Goal: Communication & Community: Connect with others

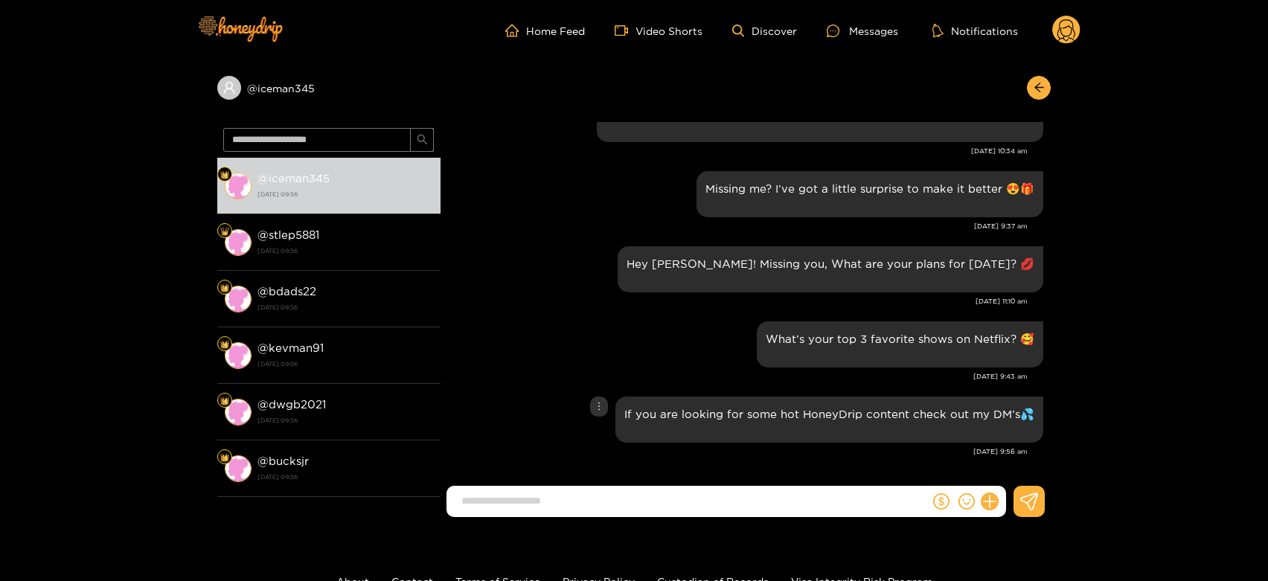
scroll to position [1827, 0]
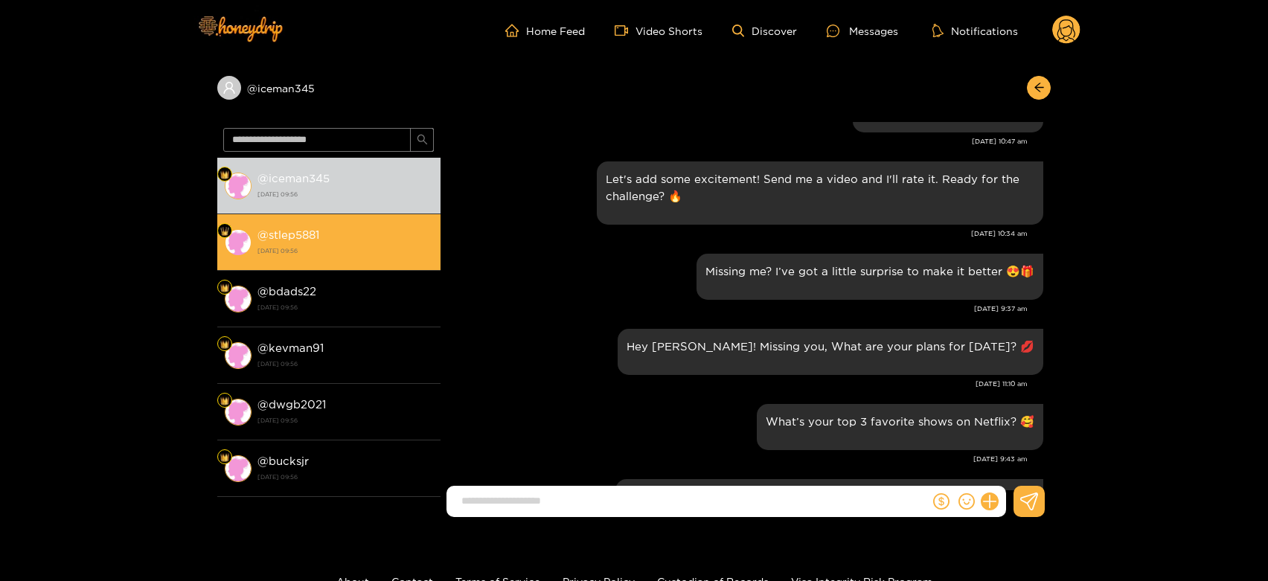
click at [378, 250] on strong "[DATE] 09:56" at bounding box center [345, 250] width 176 height 13
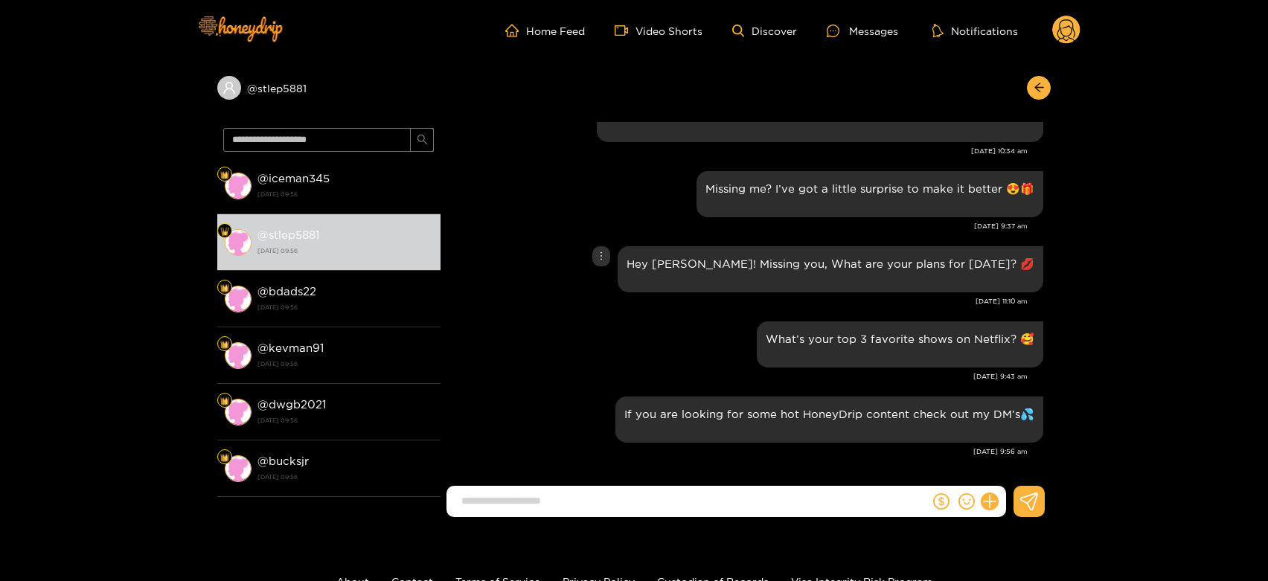
scroll to position [1744, 0]
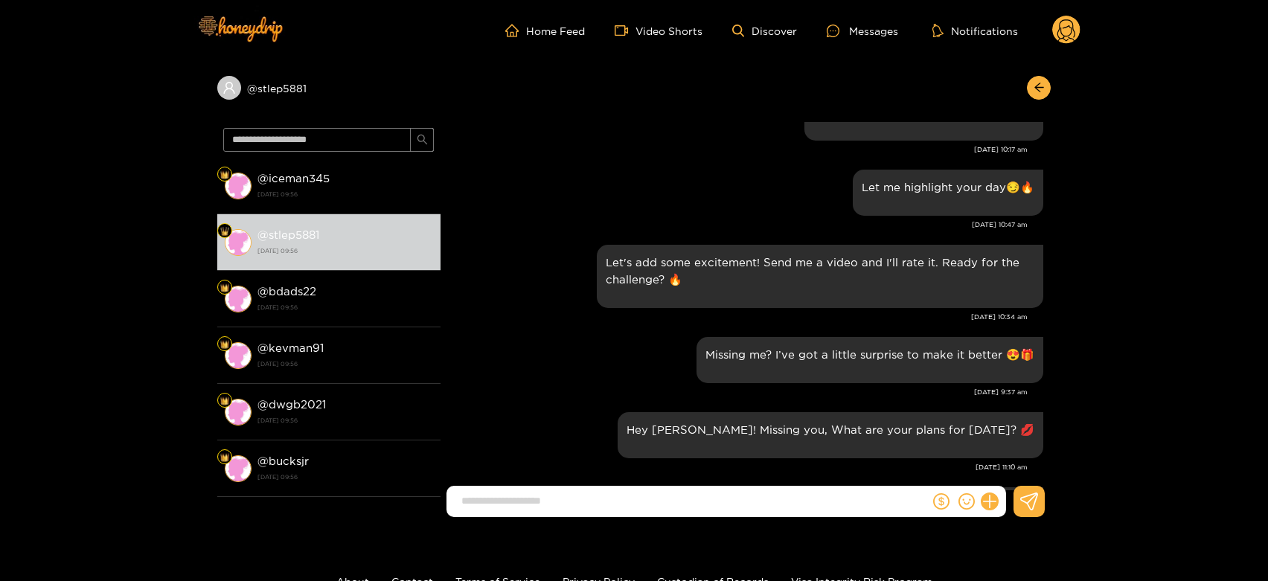
click at [1059, 25] on icon at bounding box center [1066, 32] width 18 height 26
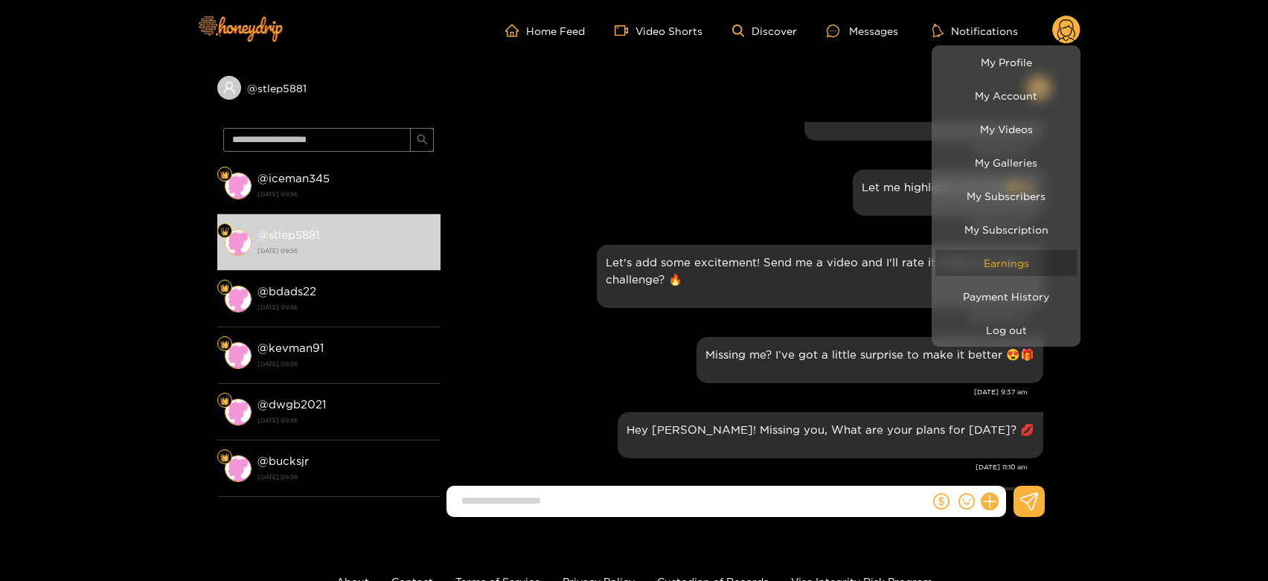
click at [1024, 255] on link "Earnings" at bounding box center [1005, 263] width 141 height 26
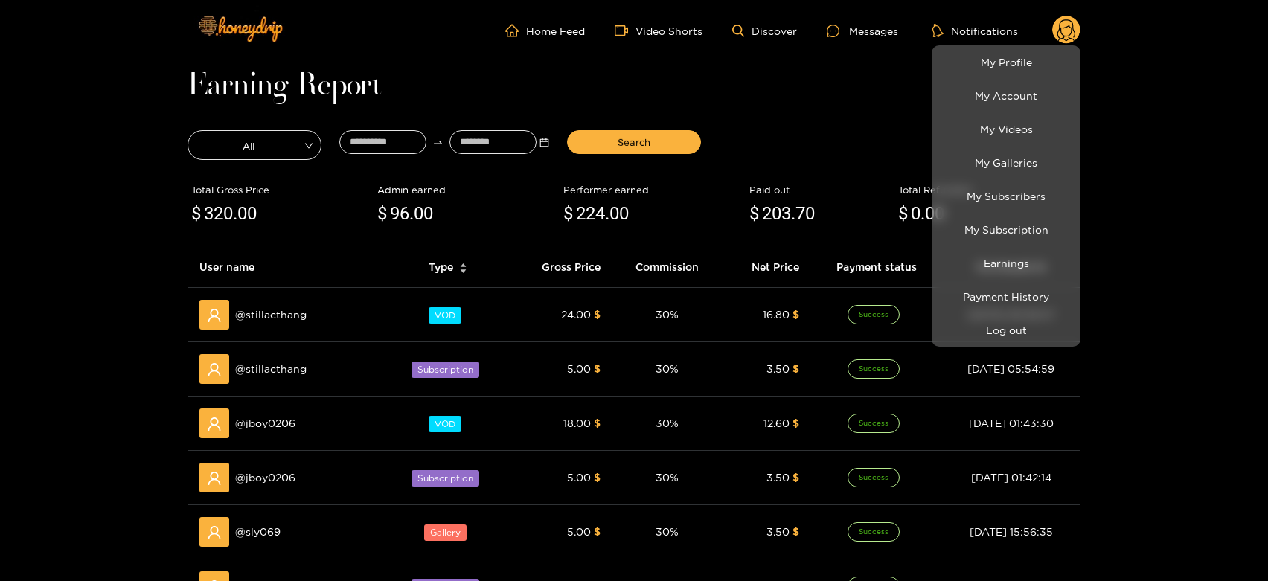
click at [280, 315] on div at bounding box center [634, 290] width 1268 height 581
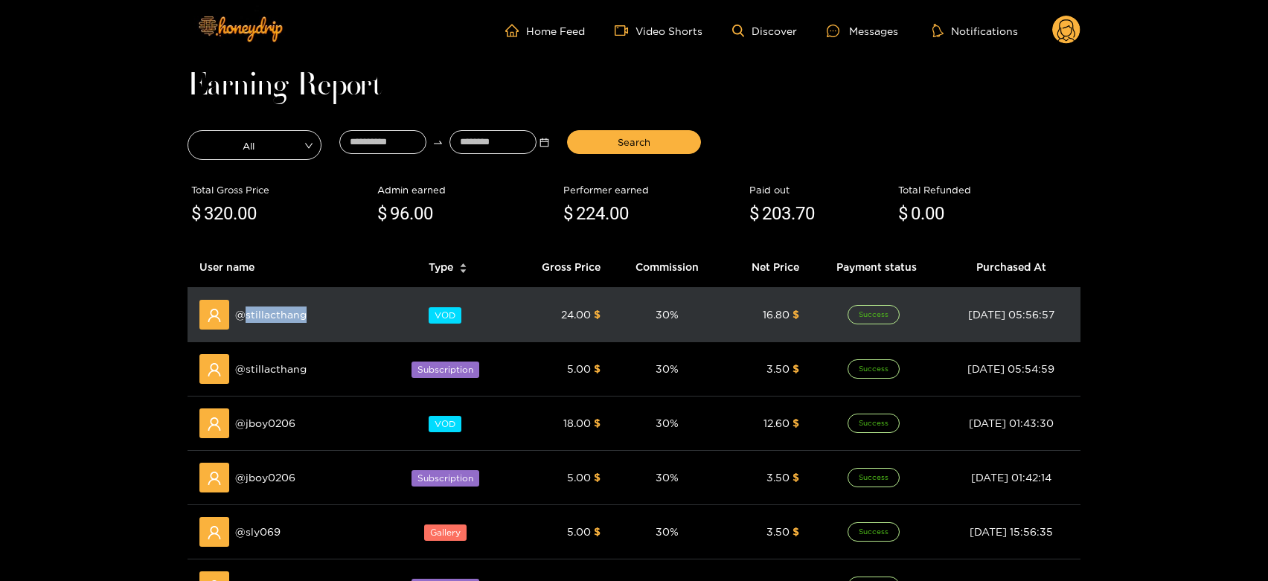
click at [280, 315] on span "@ stillacthang" at bounding box center [270, 315] width 71 height 16
copy span "stillacthang"
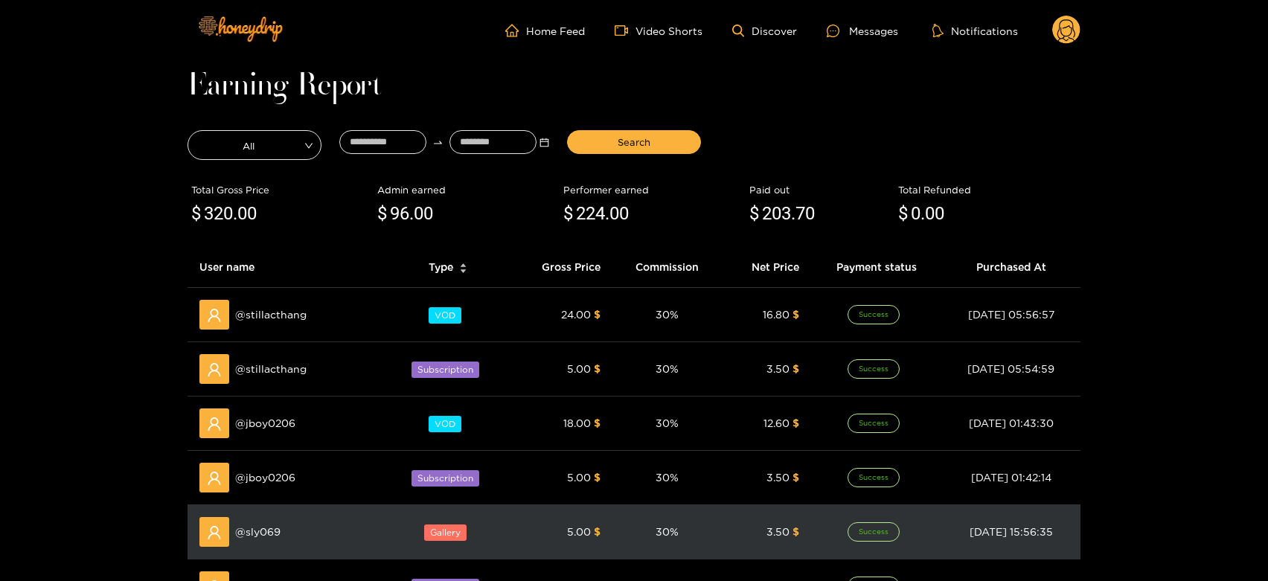
click at [256, 524] on span "@ sly069" at bounding box center [257, 532] width 45 height 16
copy span "sly069"
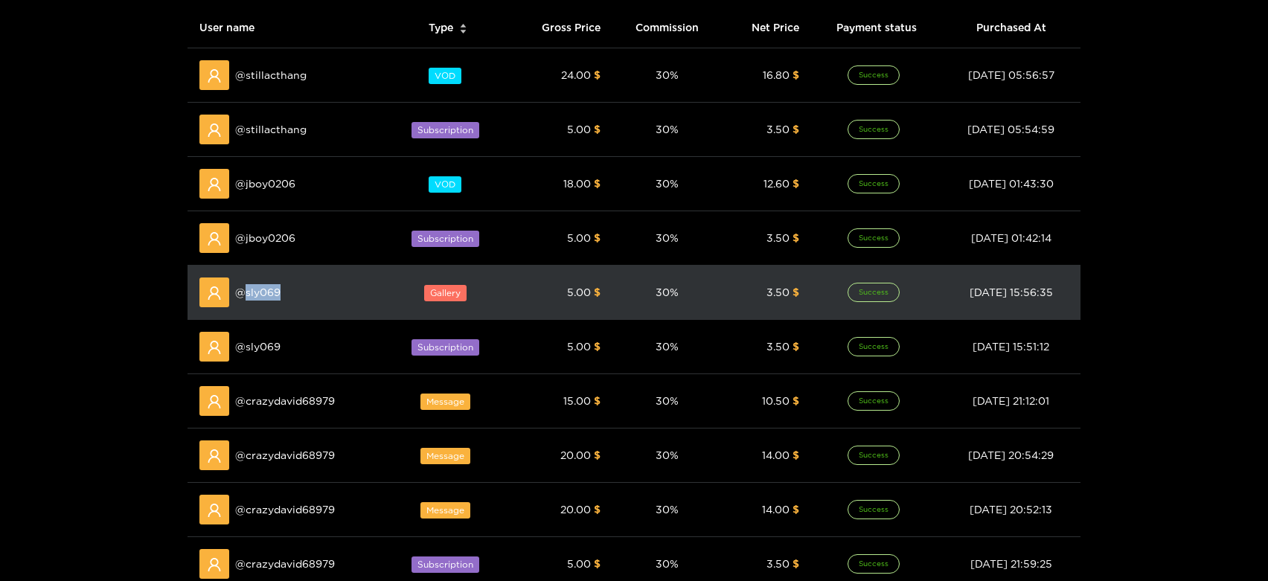
scroll to position [248, 0]
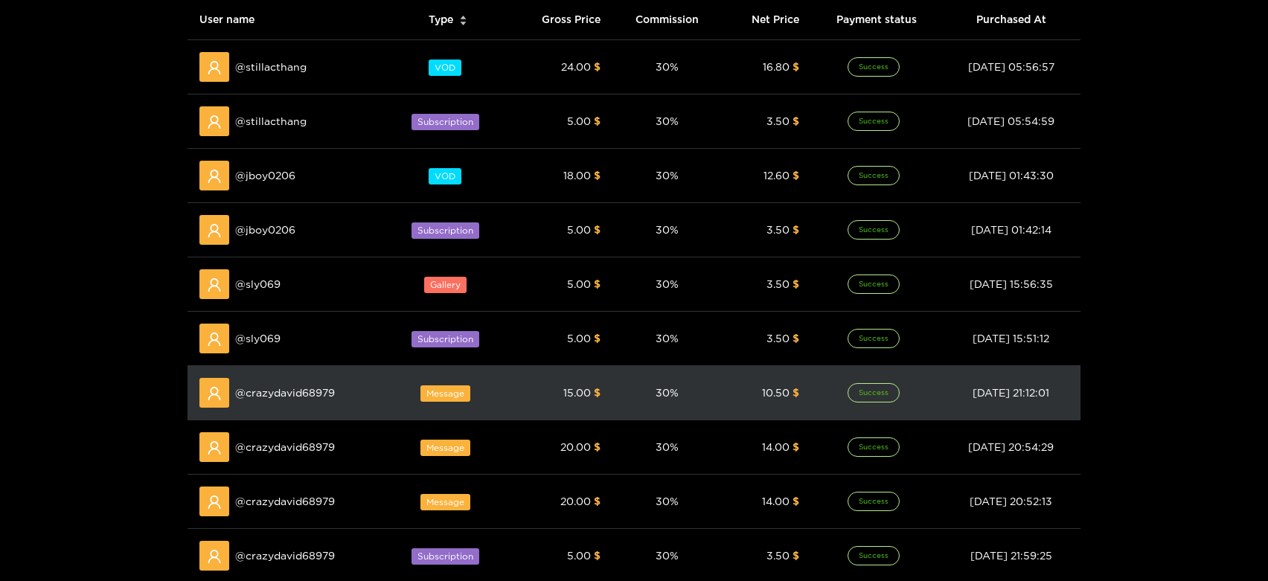
click at [289, 409] on td "@ crazydavid68979" at bounding box center [286, 393] width 199 height 54
copy span "crazydavid68979"
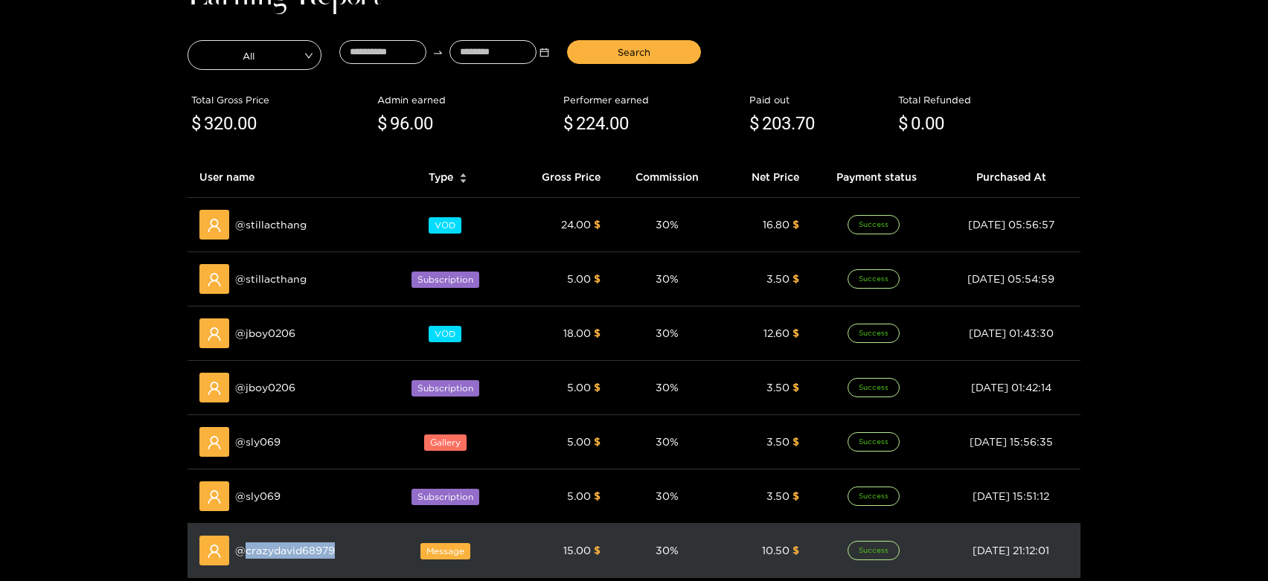
scroll to position [0, 0]
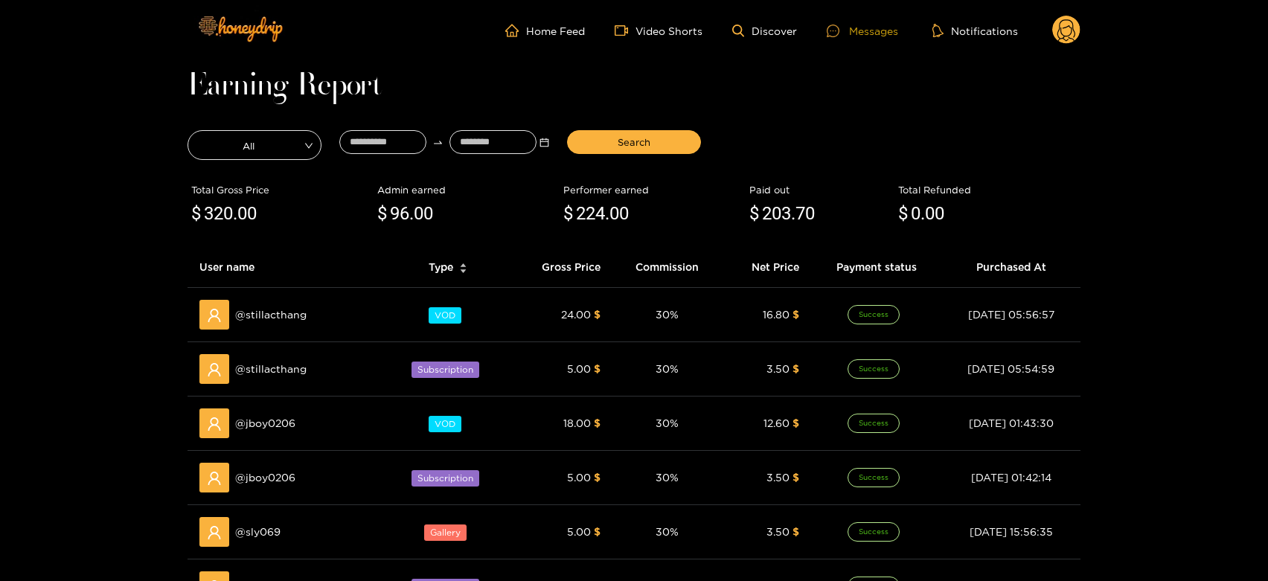
click at [887, 32] on div "Messages" at bounding box center [862, 30] width 71 height 17
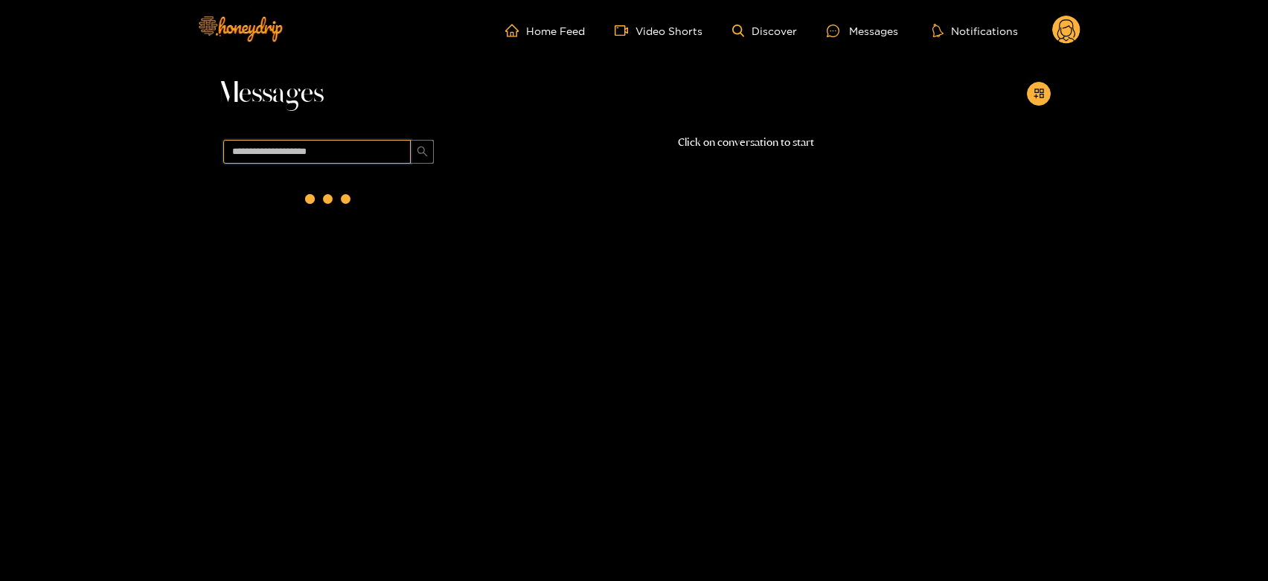
click at [357, 149] on input "text" at bounding box center [316, 152] width 187 height 24
paste input "**********"
click at [356, 190] on strong "@ crazydavid68979" at bounding box center [311, 190] width 109 height 13
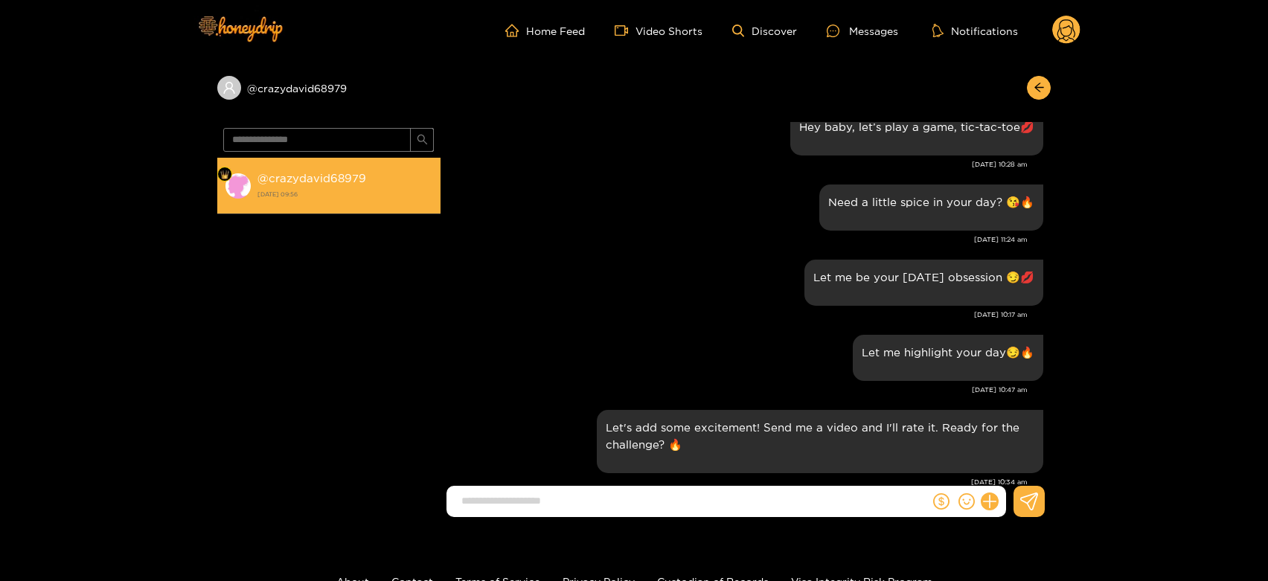
scroll to position [1413, 0]
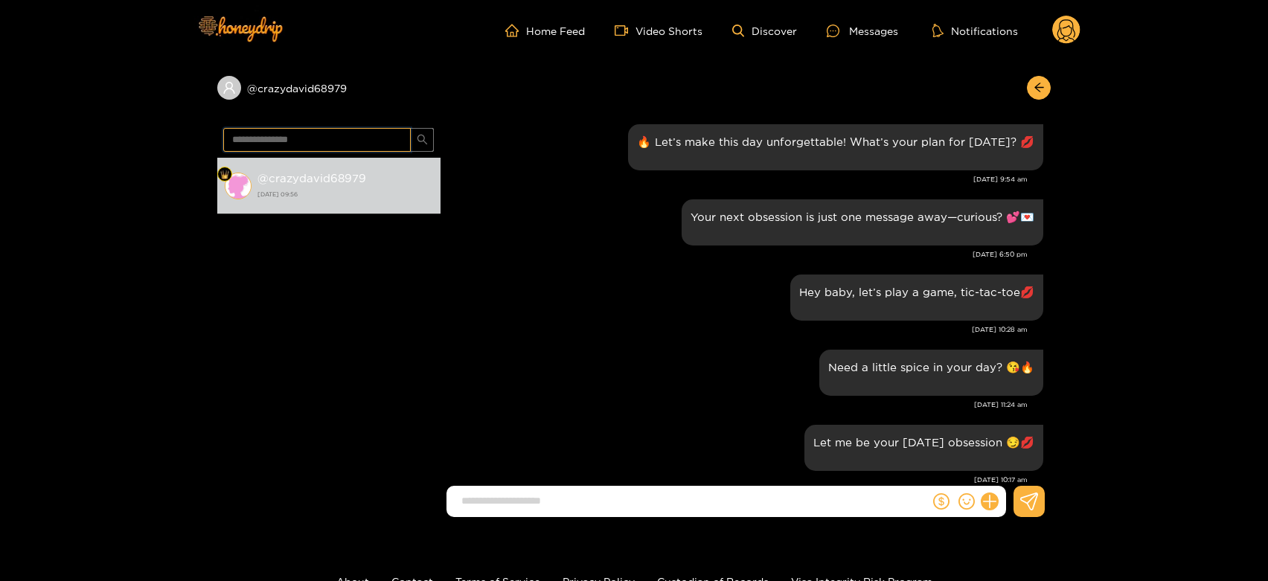
click at [263, 142] on input "**********" at bounding box center [316, 140] width 187 height 24
paste input "text"
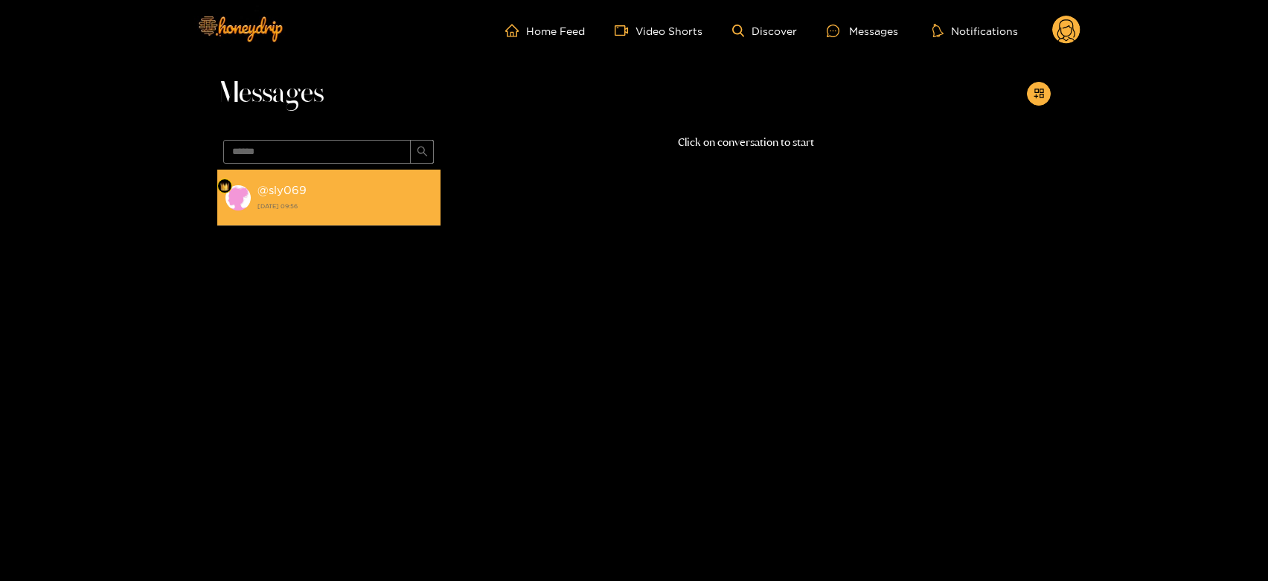
click at [286, 201] on strong "[DATE] 09:56" at bounding box center [345, 205] width 176 height 13
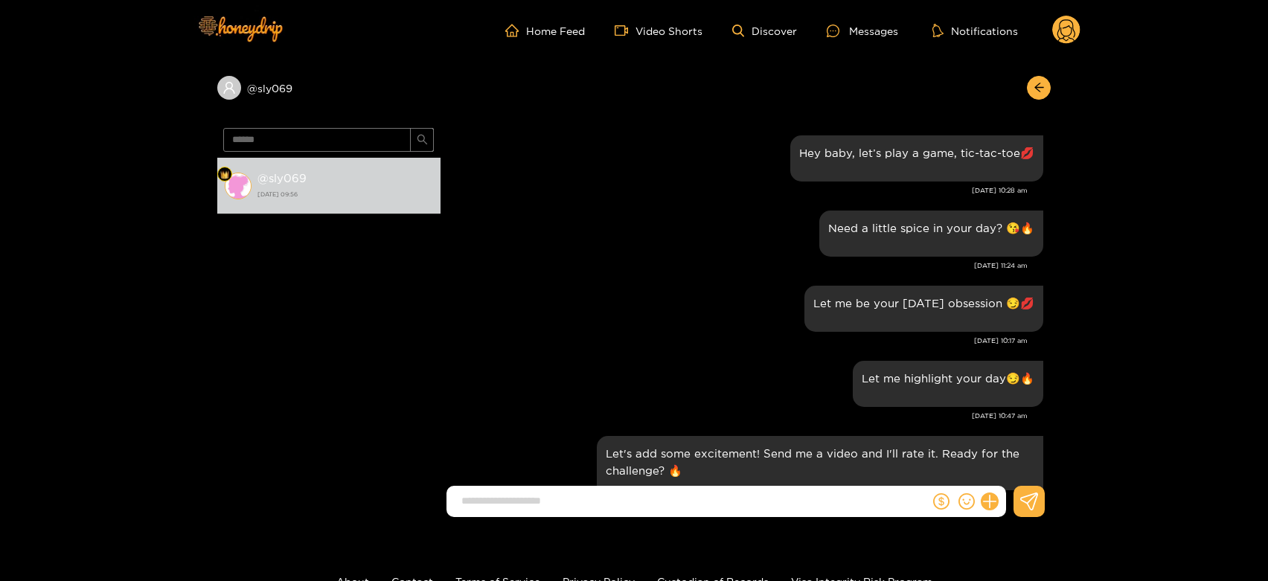
scroll to position [1496, 0]
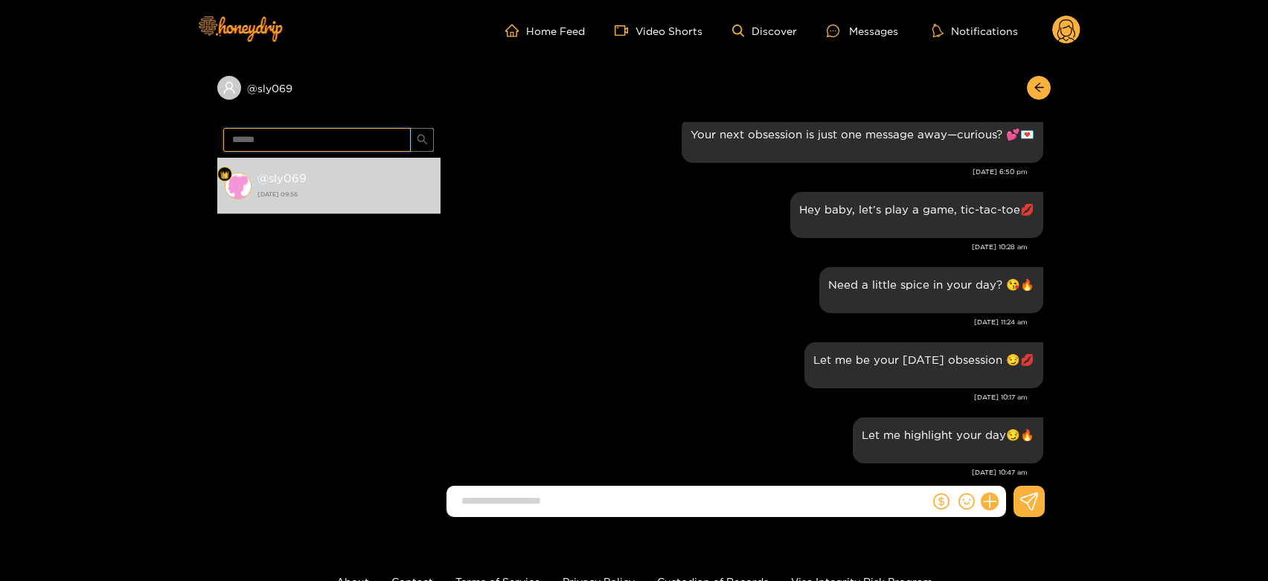
click at [357, 137] on input "******" at bounding box center [316, 140] width 187 height 24
paste input "**********"
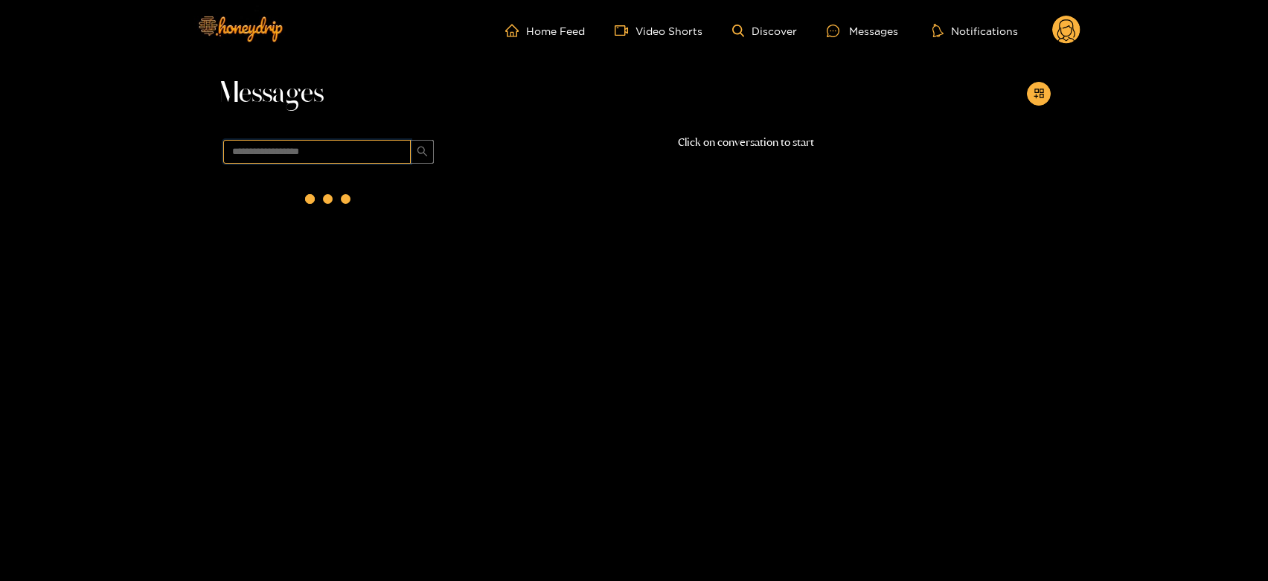
scroll to position [0, 0]
click at [355, 141] on input "**********" at bounding box center [316, 152] width 187 height 24
paste input "text"
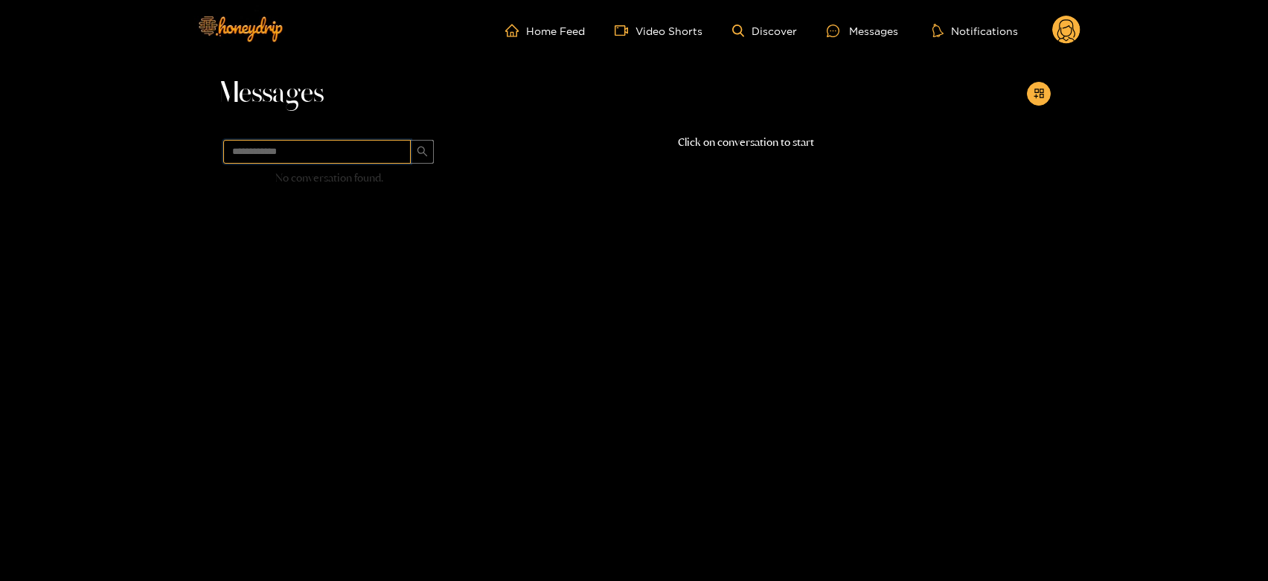
type input "**********"
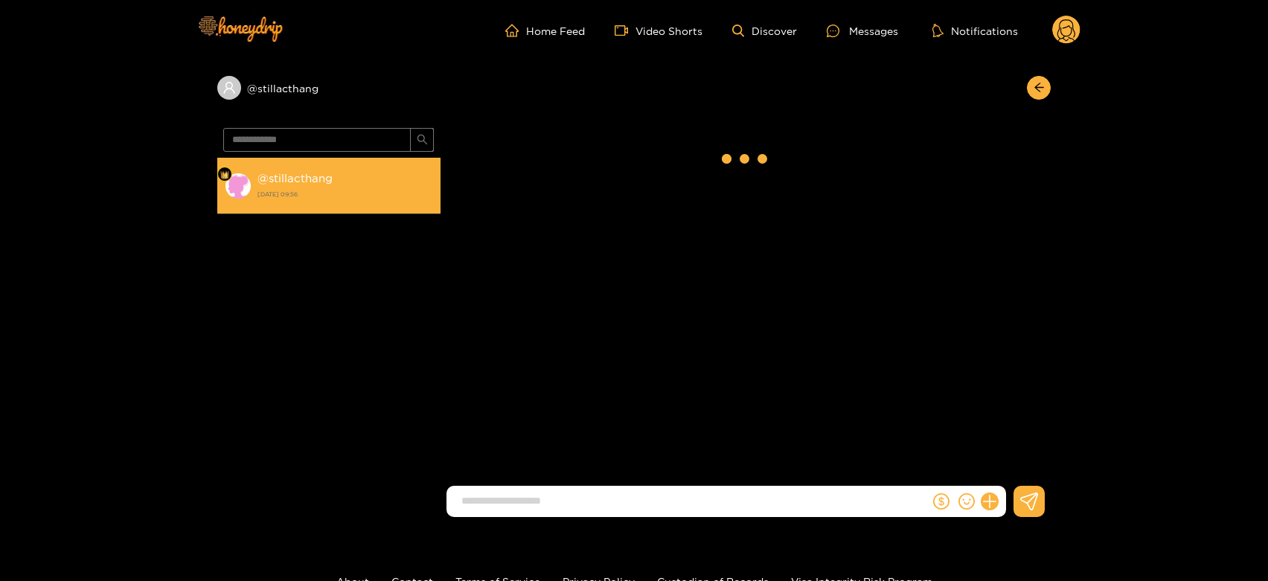
click at [348, 196] on strong "[DATE] 09:56" at bounding box center [345, 193] width 176 height 13
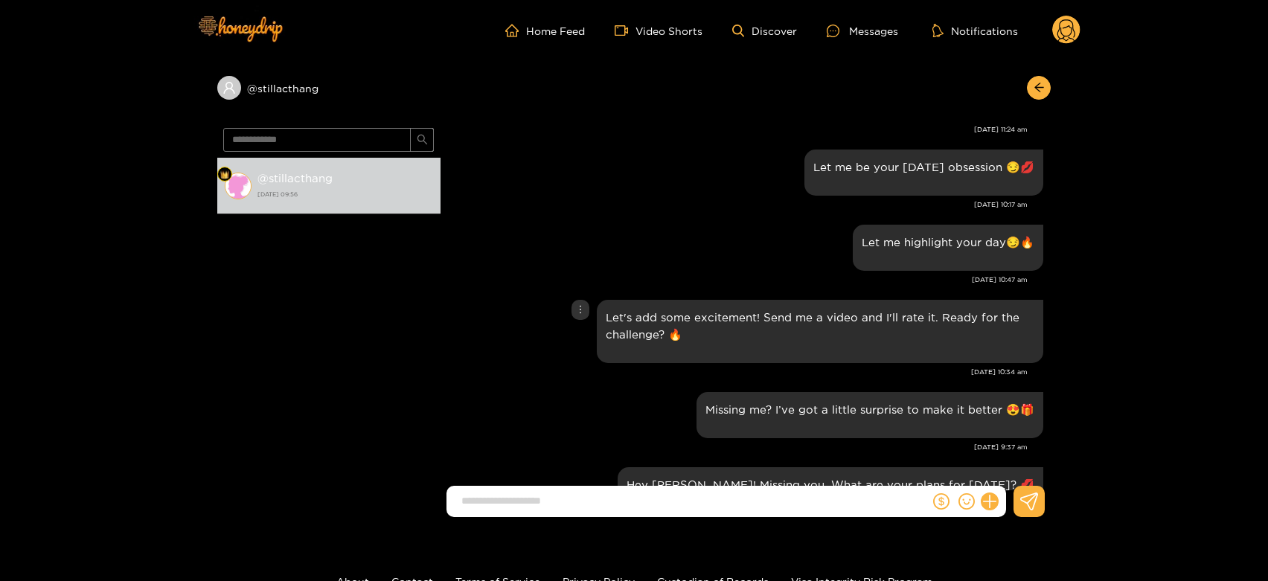
scroll to position [1015, 0]
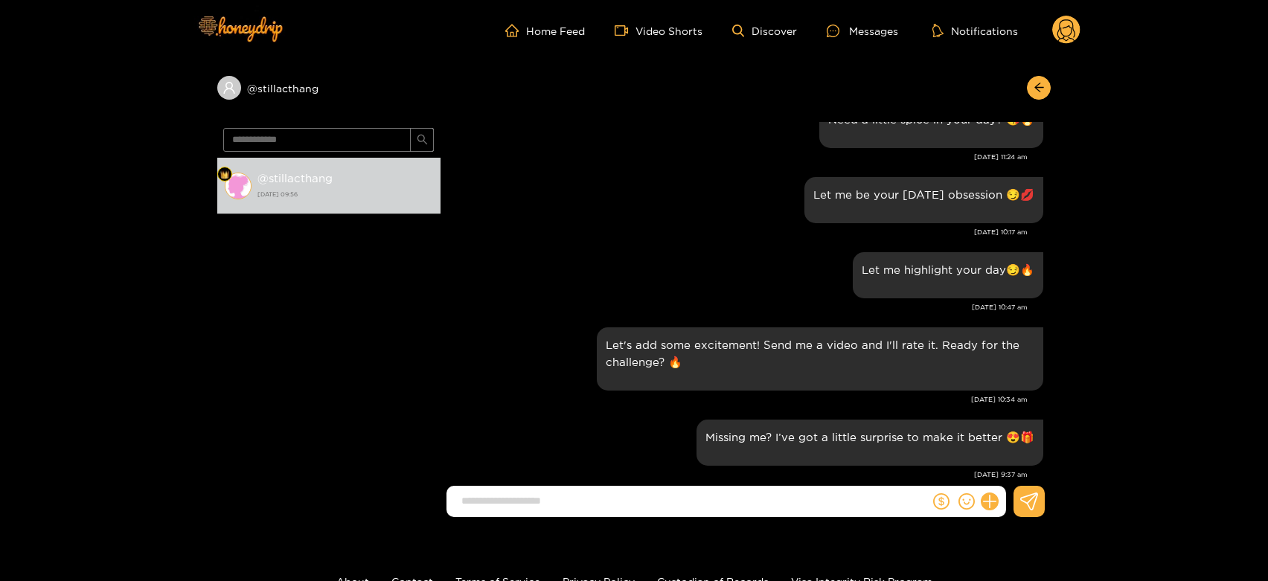
click at [1065, 39] on circle at bounding box center [1066, 30] width 28 height 28
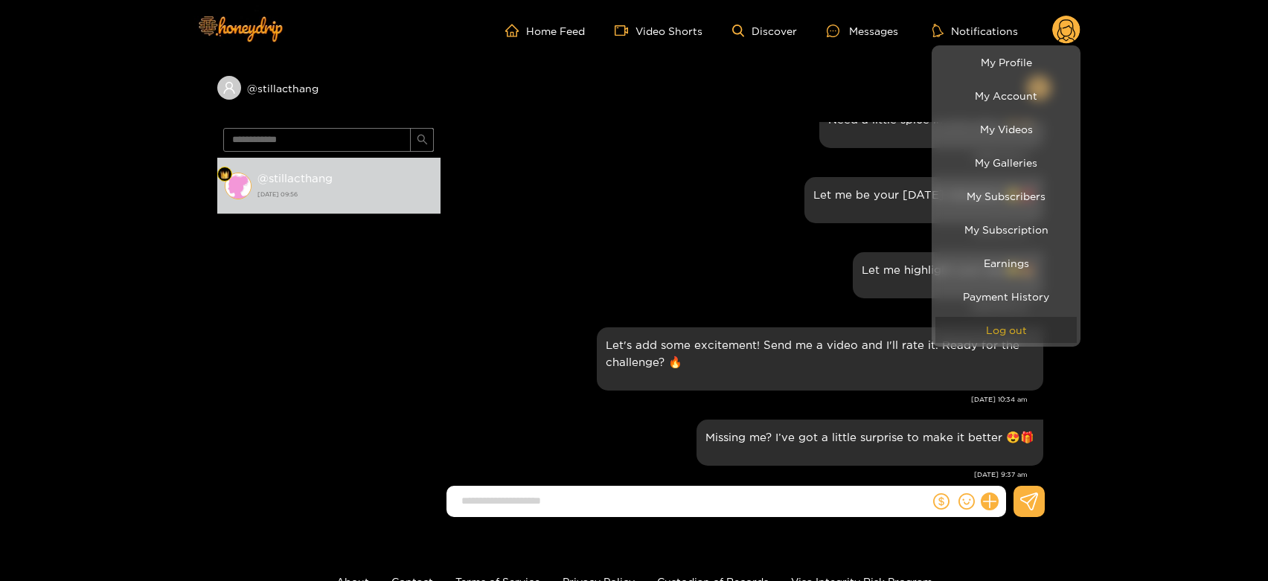
click at [988, 328] on button "Log out" at bounding box center [1005, 330] width 141 height 26
